Goal: Obtain resource: Download file/media

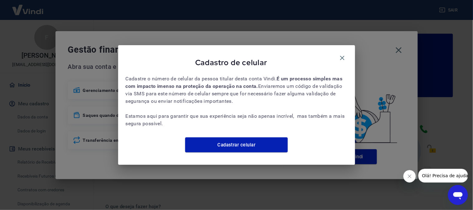
click at [345, 54] on icon "button" at bounding box center [342, 57] width 7 height 7
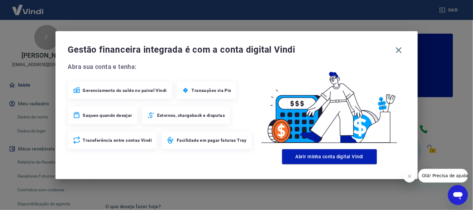
click at [397, 50] on icon "button" at bounding box center [399, 50] width 10 height 10
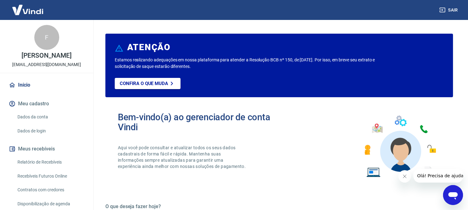
scroll to position [35, 0]
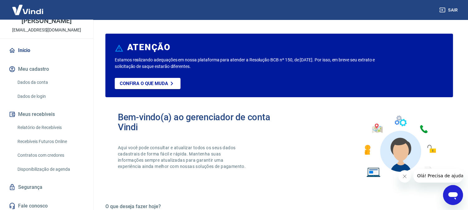
click at [52, 125] on link "Relatório de Recebíveis" at bounding box center [50, 127] width 71 height 13
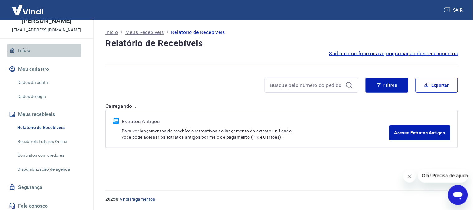
click at [23, 50] on link "Início" at bounding box center [46, 51] width 78 height 14
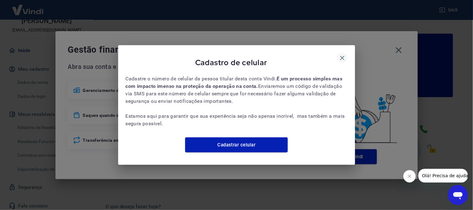
click at [344, 54] on icon "button" at bounding box center [342, 57] width 7 height 7
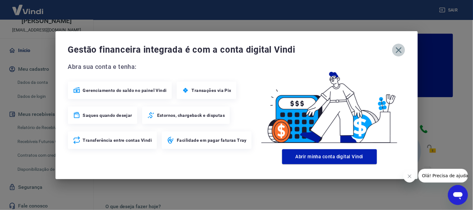
click at [394, 51] on button "button" at bounding box center [399, 50] width 13 height 13
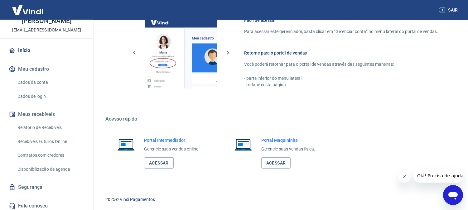
scroll to position [347, 0]
drag, startPoint x: 159, startPoint y: 161, endPoint x: 163, endPoint y: 160, distance: 3.9
click at [160, 160] on link "Acessar" at bounding box center [159, 163] width 30 height 12
click at [48, 128] on link "Relatório de Recebíveis" at bounding box center [50, 127] width 71 height 13
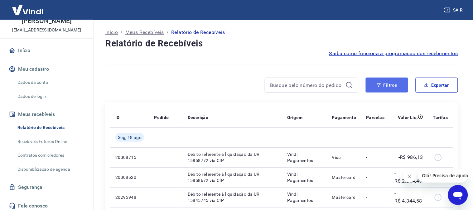
click at [390, 86] on button "Filtros" at bounding box center [387, 85] width 42 height 15
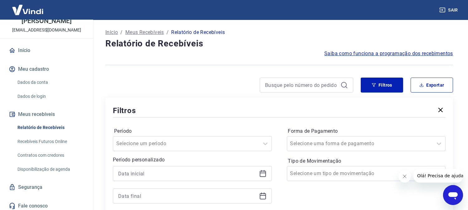
click at [200, 95] on div "Filtros Exportar Filtros Período Selecione um período Período personalizado For…" at bounding box center [279, 157] width 348 height 159
click at [379, 86] on button "Filtros" at bounding box center [382, 85] width 42 height 15
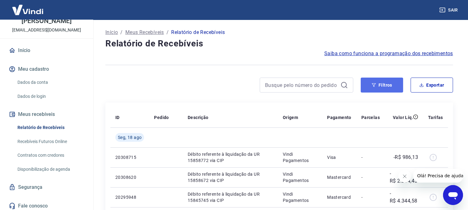
click at [386, 86] on button "Filtros" at bounding box center [382, 85] width 42 height 15
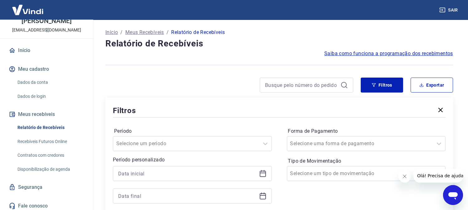
click at [155, 179] on div at bounding box center [192, 173] width 159 height 15
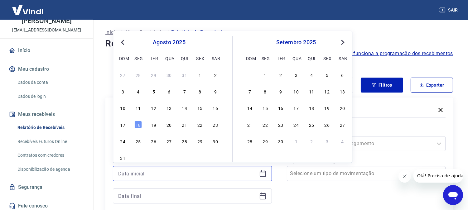
click at [160, 172] on input at bounding box center [187, 173] width 139 height 9
click at [125, 44] on button "Previous Month" at bounding box center [122, 42] width 7 height 7
click at [216, 109] on div "21" at bounding box center [215, 107] width 7 height 7
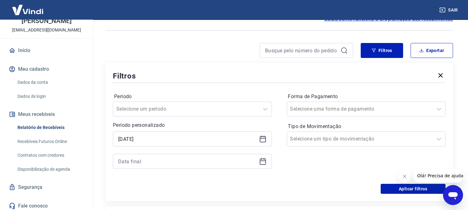
scroll to position [69, 0]
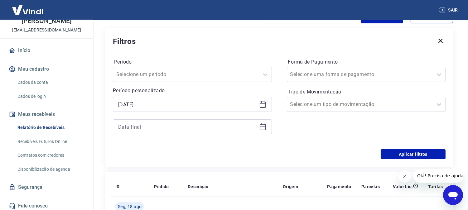
click at [168, 98] on div "21/06/2025" at bounding box center [192, 104] width 159 height 15
click at [169, 99] on div "21/06/2025" at bounding box center [192, 104] width 159 height 15
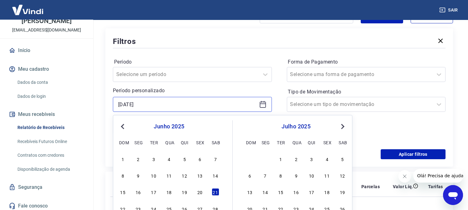
click at [170, 101] on input "21/06/2025" at bounding box center [187, 104] width 139 height 9
click at [197, 193] on div "20" at bounding box center [199, 192] width 7 height 7
type input "20/06/2025"
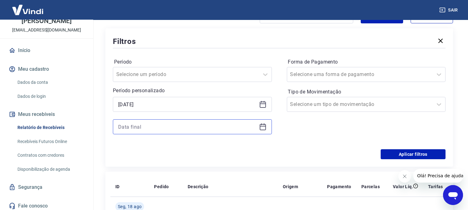
click at [165, 127] on input at bounding box center [187, 126] width 139 height 9
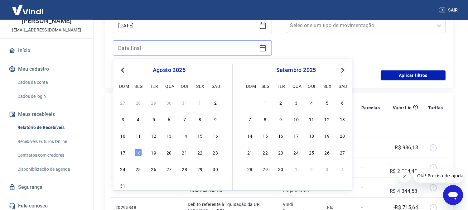
scroll to position [173, 0]
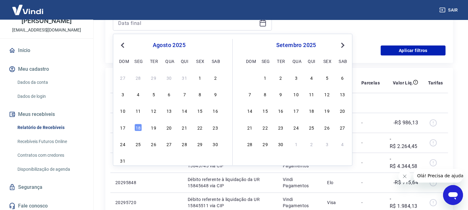
drag, startPoint x: 140, startPoint y: 126, endPoint x: 148, endPoint y: 128, distance: 7.8
click at [148, 128] on div "17 18 19 20 21 22 23" at bounding box center [169, 127] width 102 height 9
click at [150, 127] on div "19" at bounding box center [153, 127] width 7 height 7
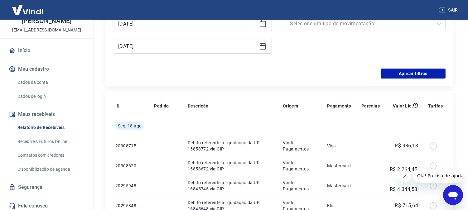
scroll to position [104, 0]
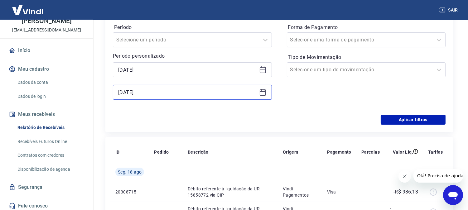
click at [160, 93] on input "19/08/2025" at bounding box center [187, 92] width 139 height 9
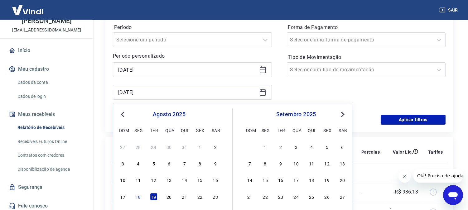
click at [122, 111] on button "Previous Month" at bounding box center [122, 114] width 7 height 7
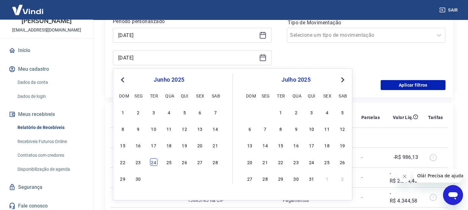
click at [150, 163] on div "24" at bounding box center [153, 162] width 7 height 7
type input "24/06/2025"
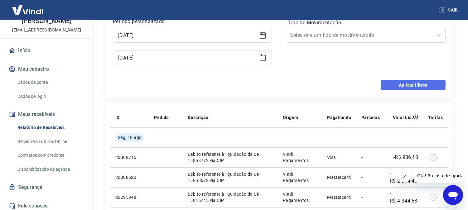
click at [421, 82] on button "Aplicar filtros" at bounding box center [413, 85] width 65 height 10
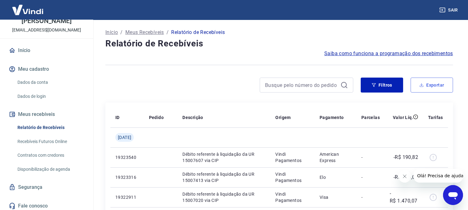
click at [426, 83] on button "Exportar" at bounding box center [432, 85] width 42 height 15
type input "20/06/2025"
type input "24/06/2025"
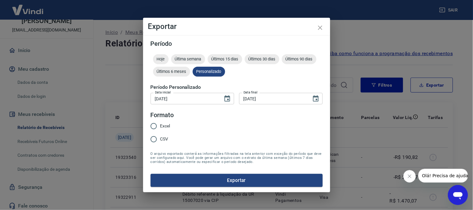
click at [164, 126] on span "Excel" at bounding box center [165, 126] width 10 height 7
click at [160, 126] on input "Excel" at bounding box center [153, 126] width 13 height 13
radio input "true"
click at [226, 177] on button "Exportar" at bounding box center [237, 180] width 172 height 13
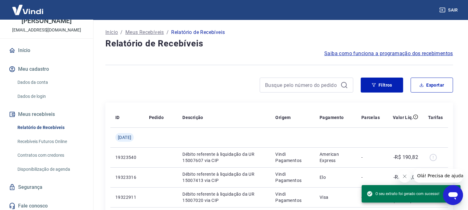
click at [447, 8] on button "Sair" at bounding box center [449, 10] width 22 height 12
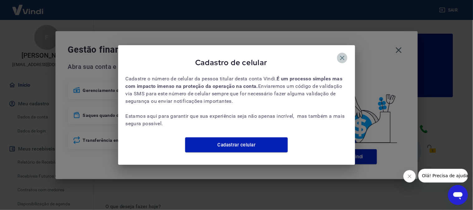
drag, startPoint x: 338, startPoint y: 52, endPoint x: 346, endPoint y: 51, distance: 8.0
click at [341, 53] on button "button" at bounding box center [342, 58] width 11 height 11
click at [346, 54] on icon "button" at bounding box center [342, 57] width 7 height 7
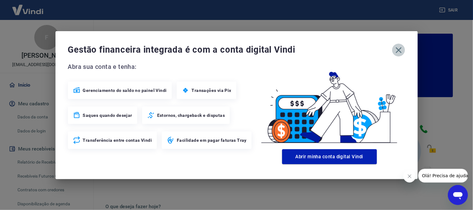
click at [402, 49] on icon "button" at bounding box center [399, 50] width 10 height 10
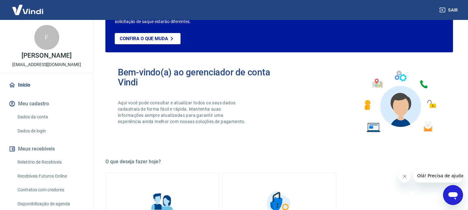
scroll to position [104, 0]
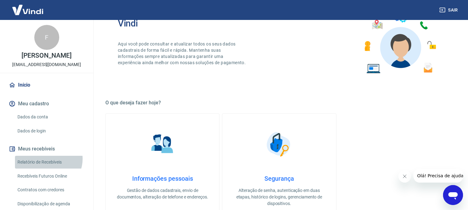
click at [48, 159] on link "Relatório de Recebíveis" at bounding box center [50, 162] width 71 height 13
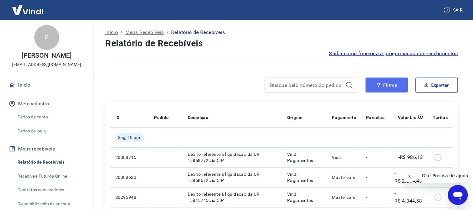
click at [381, 84] on button "Filtros" at bounding box center [387, 85] width 42 height 15
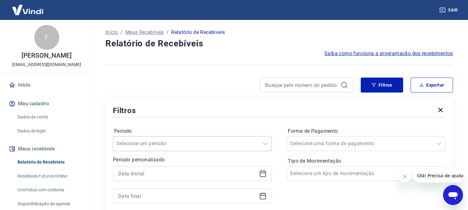
click at [177, 142] on div "Selecione um período" at bounding box center [192, 143] width 159 height 15
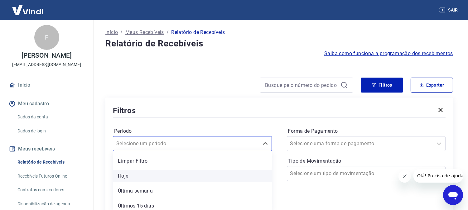
scroll to position [35, 0]
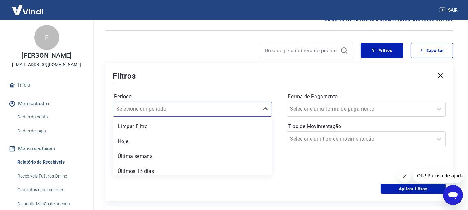
click at [189, 87] on div "Período option Limpar Filtro focused, 1 of 7. 7 results available. Use Up and D…" at bounding box center [279, 134] width 333 height 100
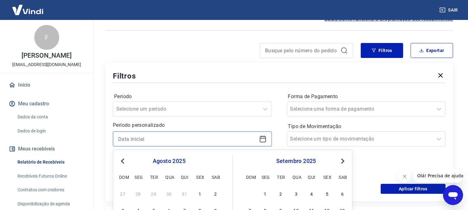
click at [157, 137] on input at bounding box center [187, 139] width 139 height 9
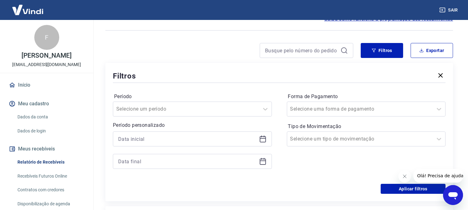
click at [192, 90] on div "Período Selecione um período Período personalizado Forma de Pagamento Selecione…" at bounding box center [279, 134] width 333 height 100
click at [172, 127] on p "Período personalizado" at bounding box center [192, 125] width 159 height 7
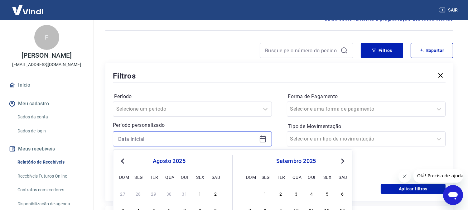
click at [169, 143] on input at bounding box center [187, 139] width 139 height 9
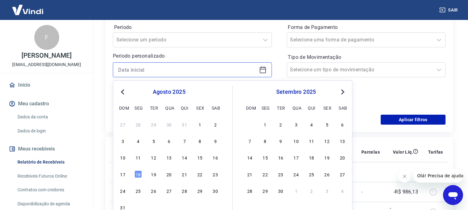
click at [169, 70] on input at bounding box center [187, 69] width 139 height 9
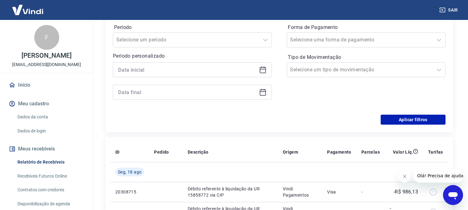
click at [179, 58] on p "Período personalizado" at bounding box center [192, 55] width 159 height 7
click at [166, 76] on div at bounding box center [192, 69] width 159 height 15
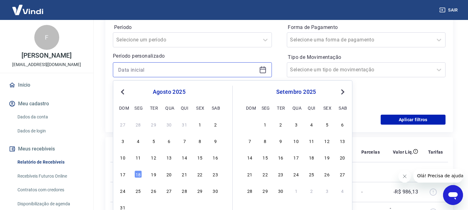
click at [167, 72] on input at bounding box center [187, 69] width 139 height 9
drag, startPoint x: 202, startPoint y: 156, endPoint x: 183, endPoint y: 147, distance: 21.5
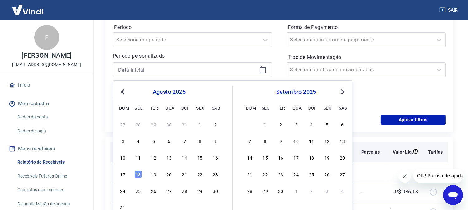
click at [201, 157] on div "15" at bounding box center [199, 157] width 7 height 7
type input "15/08/2025"
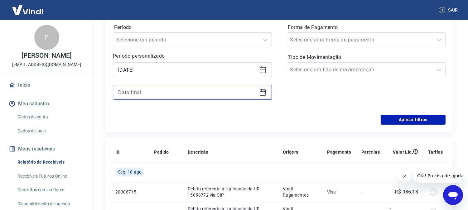
click at [165, 91] on input at bounding box center [187, 92] width 139 height 9
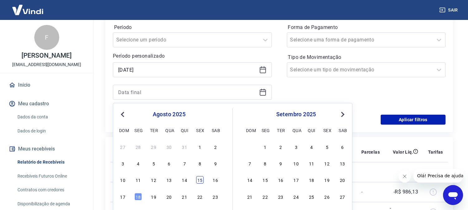
click at [201, 181] on div "15" at bounding box center [199, 180] width 7 height 7
type input "15/08/2025"
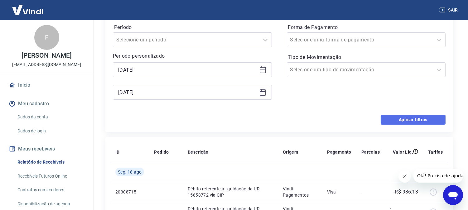
click at [411, 118] on button "Aplicar filtros" at bounding box center [413, 120] width 65 height 10
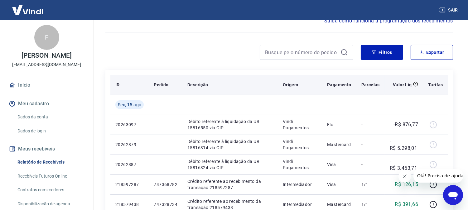
scroll to position [35, 0]
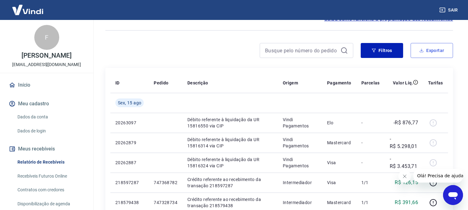
click at [429, 48] on button "Exportar" at bounding box center [432, 50] width 42 height 15
type input "15/08/2025"
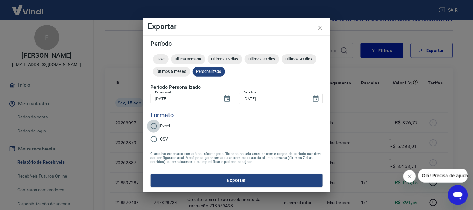
click at [160, 128] on input "Excel" at bounding box center [153, 126] width 13 height 13
radio input "true"
click at [227, 177] on button "Exportar" at bounding box center [237, 180] width 172 height 13
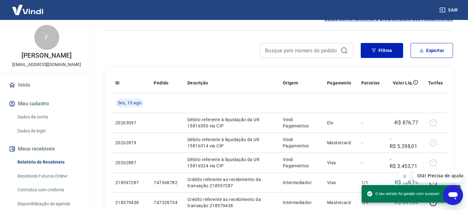
click at [404, 175] on icon "Fechar mensagem da empresa" at bounding box center [404, 176] width 3 height 3
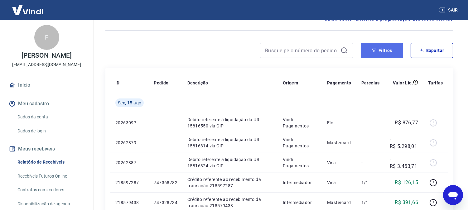
click at [375, 48] on icon "button" at bounding box center [374, 50] width 4 height 4
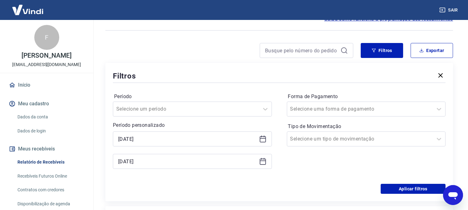
click at [162, 148] on div "15/08/2025 15/08/2025" at bounding box center [192, 150] width 159 height 37
click at [166, 141] on input "15/08/2025" at bounding box center [187, 139] width 139 height 9
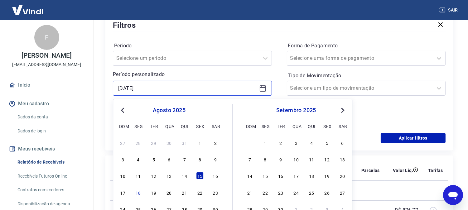
scroll to position [139, 0]
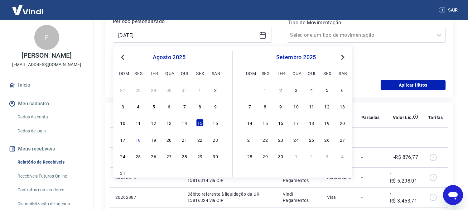
click at [179, 121] on div "10 11 12 13 14 15 16" at bounding box center [169, 123] width 102 height 9
click at [184, 125] on div "14" at bounding box center [184, 123] width 7 height 7
type input "14/08/2025"
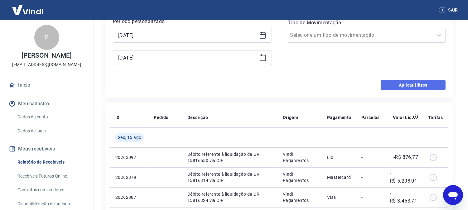
click at [416, 85] on button "Aplicar filtros" at bounding box center [413, 85] width 65 height 10
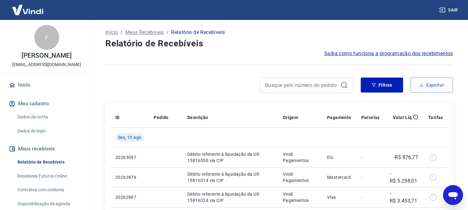
click at [433, 85] on button "Exportar" at bounding box center [432, 85] width 42 height 15
type input "14/08/2025"
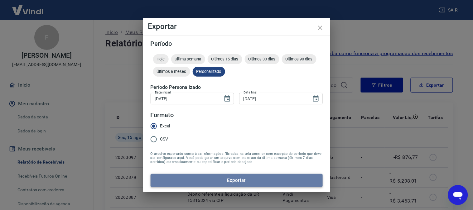
click at [225, 183] on button "Exportar" at bounding box center [237, 180] width 172 height 13
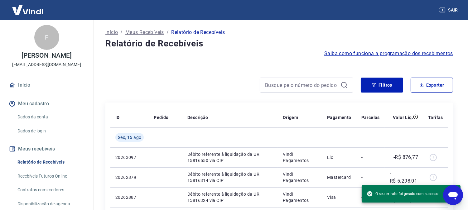
click at [451, 5] on button "Sair" at bounding box center [449, 10] width 22 height 12
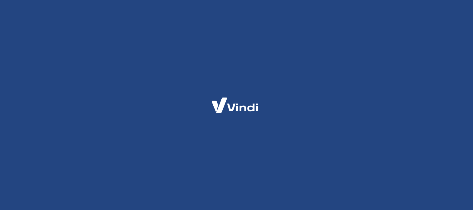
click at [358, 105] on div at bounding box center [236, 105] width 473 height 210
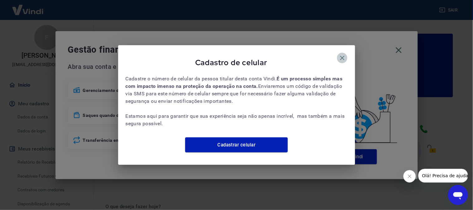
click at [343, 56] on icon "button" at bounding box center [342, 58] width 4 height 4
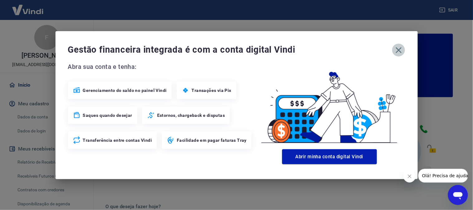
click at [405, 51] on button "button" at bounding box center [399, 50] width 13 height 13
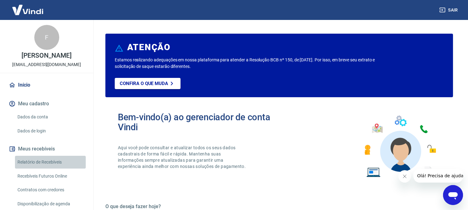
click at [55, 162] on link "Relatório de Recebíveis" at bounding box center [50, 162] width 71 height 13
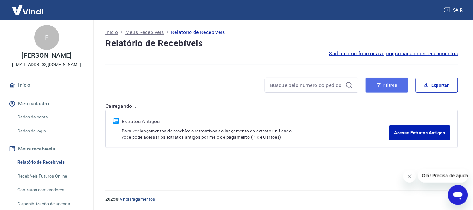
click at [381, 83] on icon "button" at bounding box center [379, 85] width 4 height 4
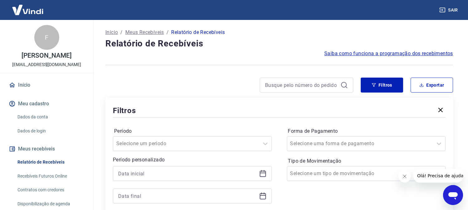
click at [161, 188] on div at bounding box center [192, 184] width 159 height 37
click at [175, 169] on input at bounding box center [187, 173] width 139 height 9
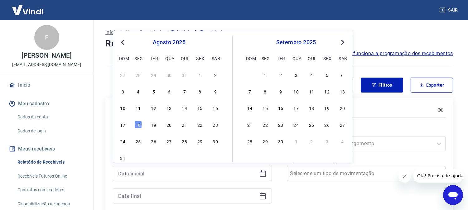
click at [372, 34] on div "Início / Meus Recebíveis / Relatório de Recebíveis" at bounding box center [279, 32] width 348 height 10
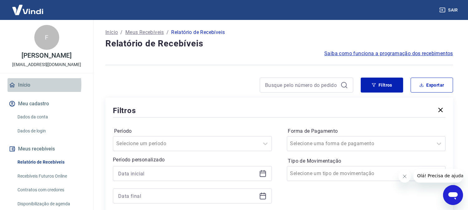
click at [22, 85] on link "Início" at bounding box center [46, 85] width 78 height 14
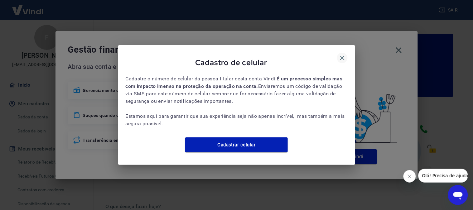
drag, startPoint x: 333, startPoint y: 52, endPoint x: 342, endPoint y: 54, distance: 9.5
click at [334, 53] on div "Cadastro de celular" at bounding box center [237, 64] width 222 height 22
click at [342, 56] on icon "button" at bounding box center [342, 58] width 4 height 4
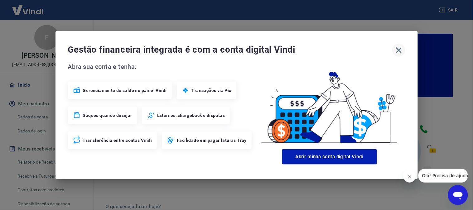
drag, startPoint x: 407, startPoint y: 51, endPoint x: 401, endPoint y: 48, distance: 6.0
click at [405, 51] on div "Gestão financeira integrada é com a conta digital Vindi Abra sua conta e tenha:…" at bounding box center [237, 105] width 363 height 148
drag, startPoint x: 400, startPoint y: 48, endPoint x: 288, endPoint y: 98, distance: 122.8
click at [399, 48] on icon "button" at bounding box center [399, 50] width 10 height 10
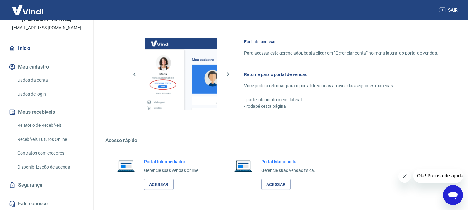
scroll to position [347, 0]
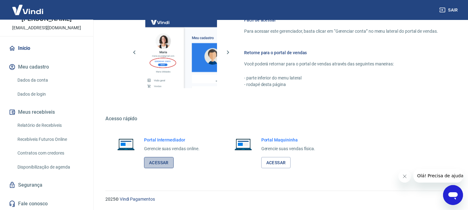
drag, startPoint x: 152, startPoint y: 162, endPoint x: 160, endPoint y: 166, distance: 9.2
click at [153, 162] on link "Acessar" at bounding box center [159, 163] width 30 height 12
click at [450, 6] on button "Sair" at bounding box center [449, 10] width 22 height 12
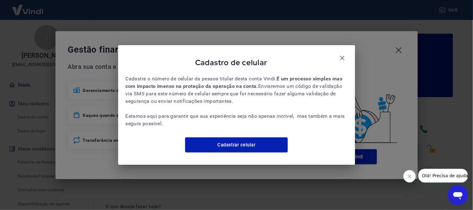
click at [346, 54] on button "button" at bounding box center [342, 58] width 11 height 11
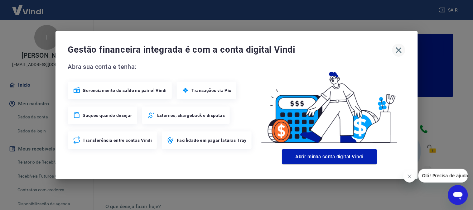
click at [400, 49] on icon "button" at bounding box center [399, 50] width 10 height 10
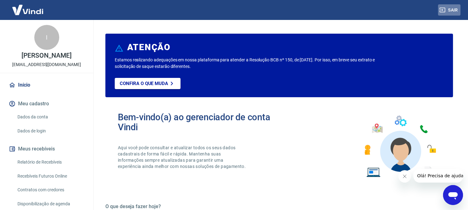
click at [454, 8] on button "Sair" at bounding box center [449, 10] width 22 height 12
